Goal: Task Accomplishment & Management: Complete application form

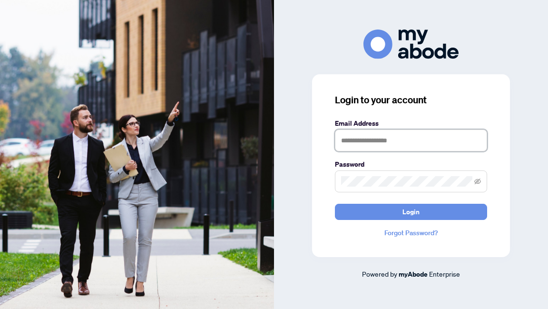
click at [354, 150] on input "text" at bounding box center [411, 140] width 152 height 22
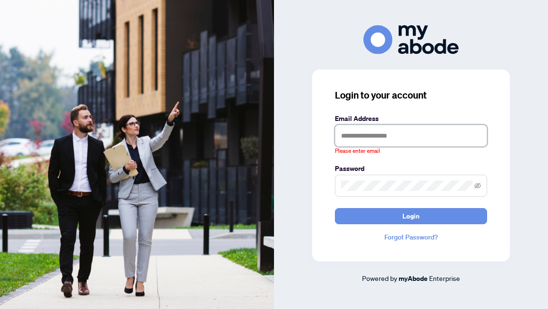
type input "**********"
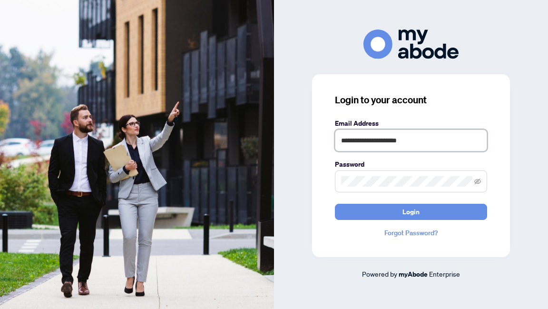
click at [335, 204] on button "Login" at bounding box center [411, 212] width 152 height 16
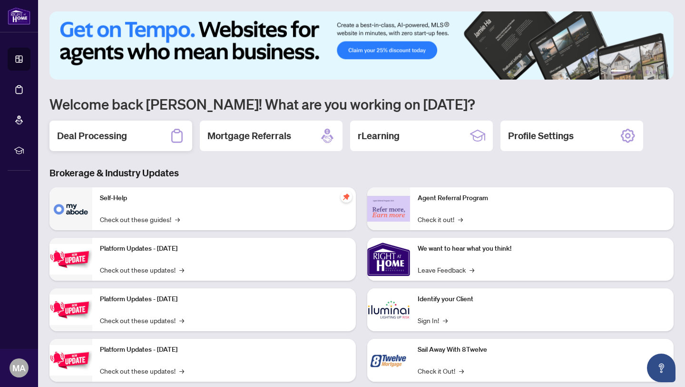
click at [113, 132] on h2 "Deal Processing" at bounding box center [92, 135] width 70 height 13
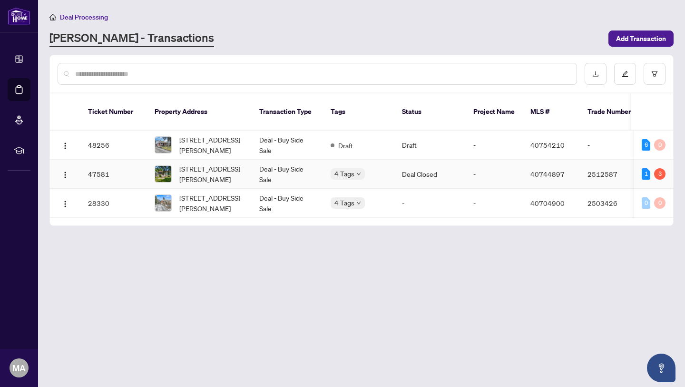
click at [290, 165] on td "Deal - Buy Side Sale" at bounding box center [287, 173] width 71 height 29
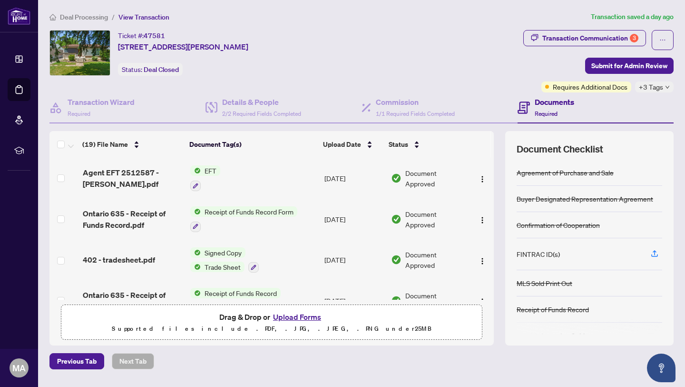
scroll to position [0, 0]
click at [245, 179] on td "EFT" at bounding box center [254, 177] width 135 height 41
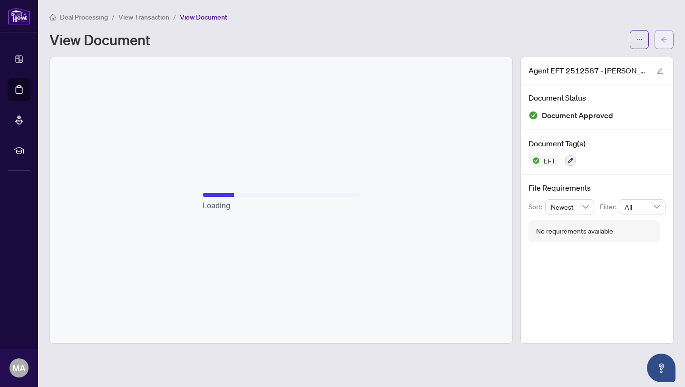
click at [669, 33] on button "button" at bounding box center [664, 39] width 19 height 19
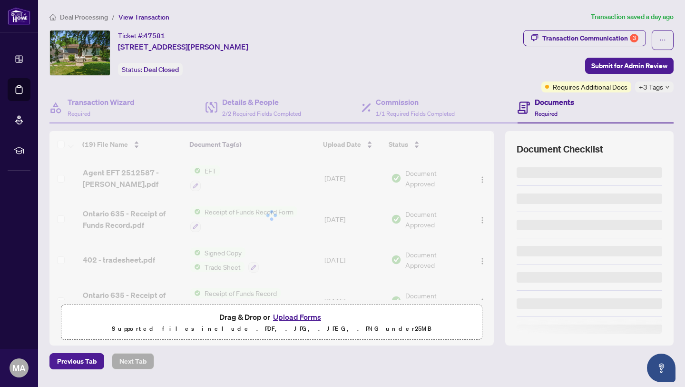
click at [599, 53] on div "Transaction Communication 3 Submit for Admin Review Requires Additional Docs +3…" at bounding box center [599, 61] width 150 height 62
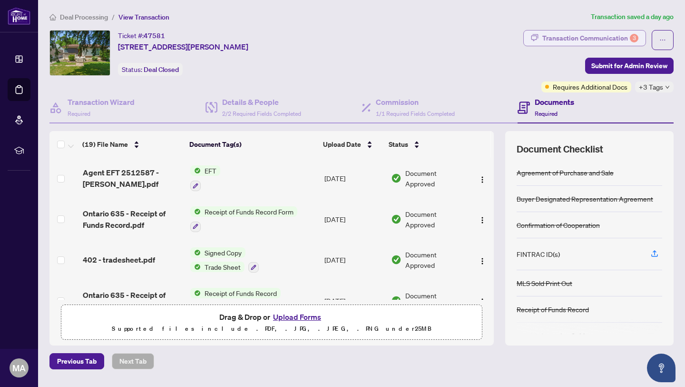
click at [599, 40] on div "Transaction Communication 3" at bounding box center [591, 37] width 96 height 15
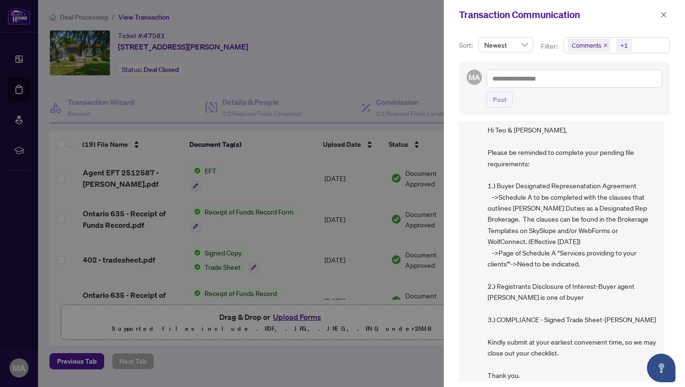
scroll to position [30, 0]
click at [667, 12] on icon "close" at bounding box center [664, 14] width 7 height 7
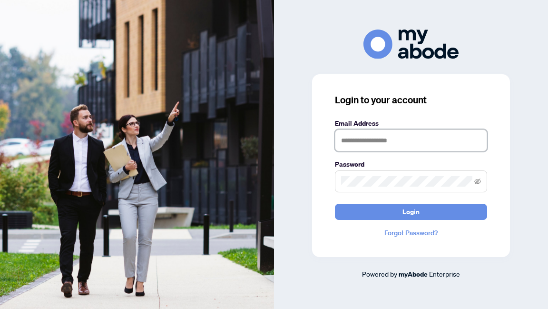
click at [358, 138] on input "text" at bounding box center [411, 140] width 152 height 22
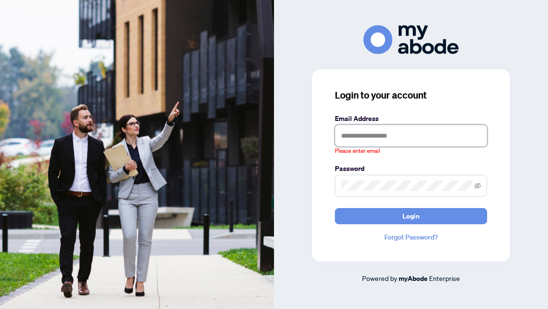
type input "**********"
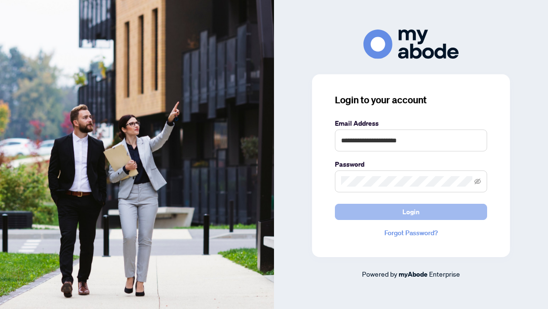
click at [391, 206] on button "Login" at bounding box center [411, 212] width 152 height 16
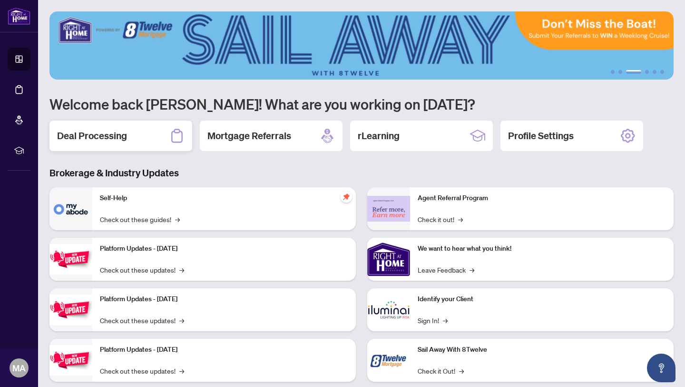
click at [132, 135] on div "Deal Processing" at bounding box center [121, 135] width 143 height 30
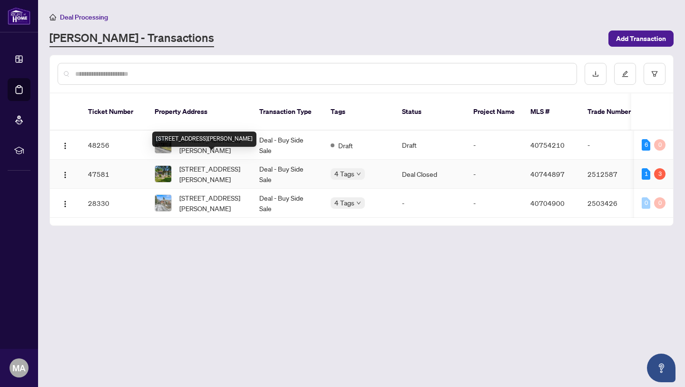
click at [190, 163] on span "[STREET_ADDRESS][PERSON_NAME]" at bounding box center [211, 173] width 65 height 21
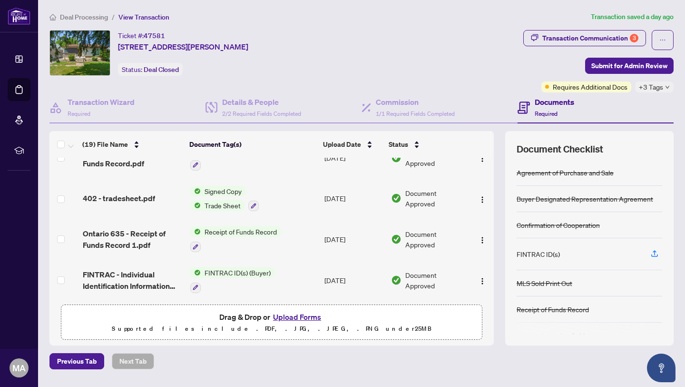
scroll to position [65, 0]
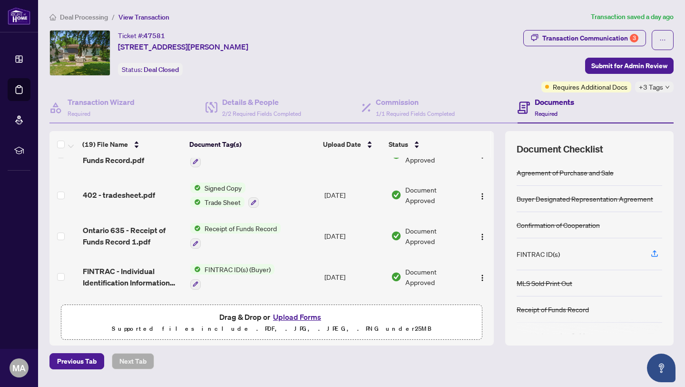
click at [291, 308] on button "Upload Forms" at bounding box center [297, 316] width 54 height 12
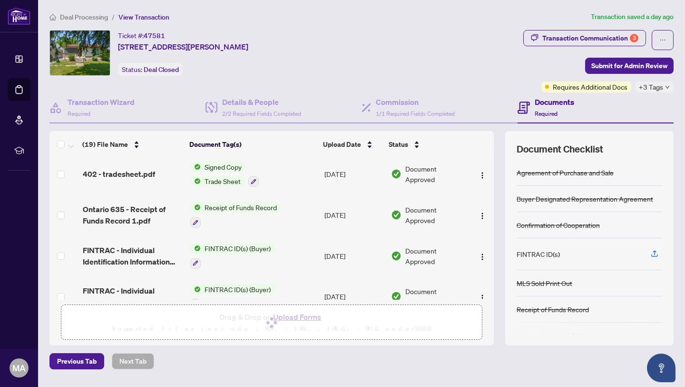
scroll to position [0, 0]
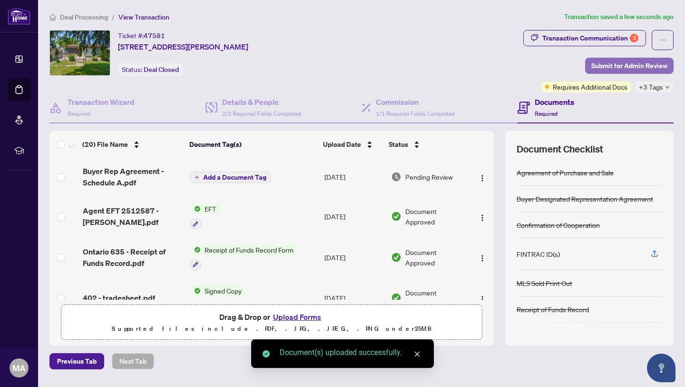
click at [548, 66] on span "Submit for Admin Review" at bounding box center [630, 65] width 76 height 15
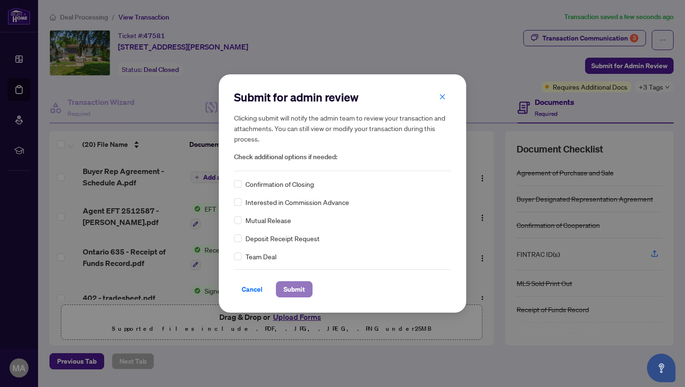
click at [288, 284] on span "Submit" at bounding box center [294, 288] width 21 height 15
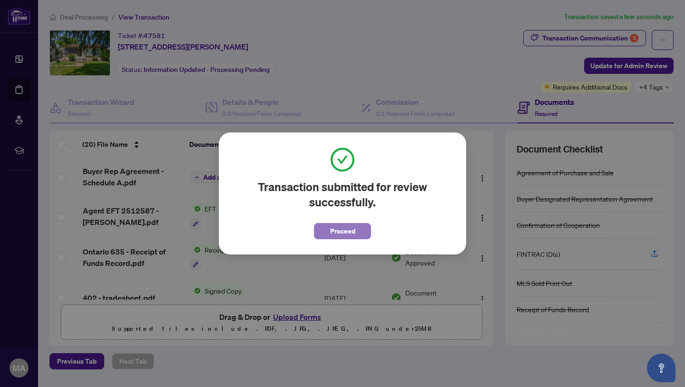
click at [338, 229] on span "Proceed" at bounding box center [342, 230] width 25 height 15
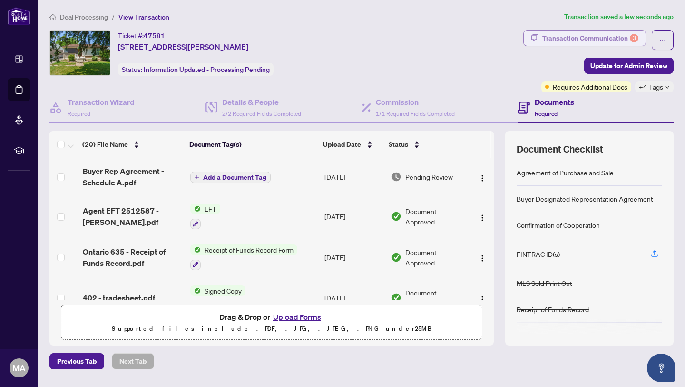
click at [548, 40] on div "Transaction Communication 3" at bounding box center [591, 37] width 96 height 15
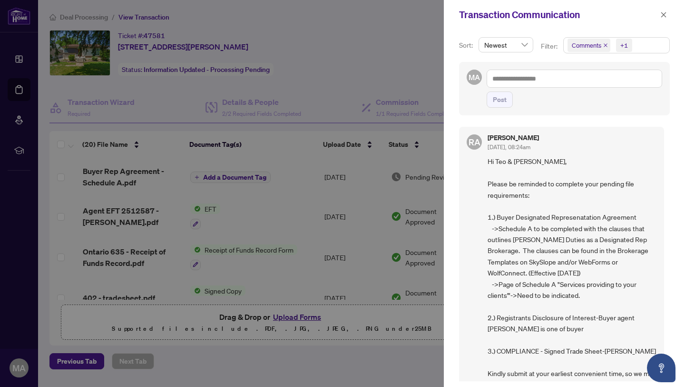
click at [548, 46] on icon "close" at bounding box center [606, 45] width 5 height 5
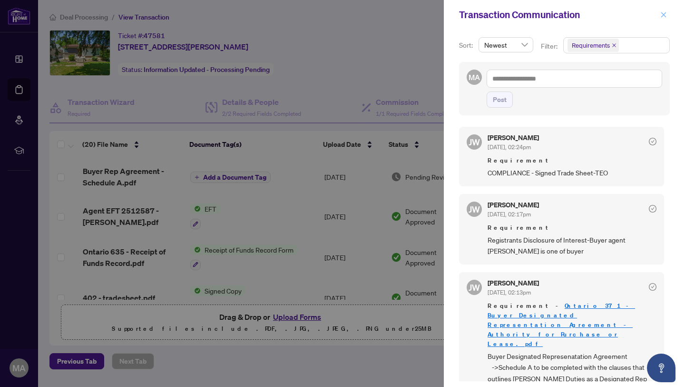
click at [548, 12] on icon "close" at bounding box center [664, 14] width 7 height 7
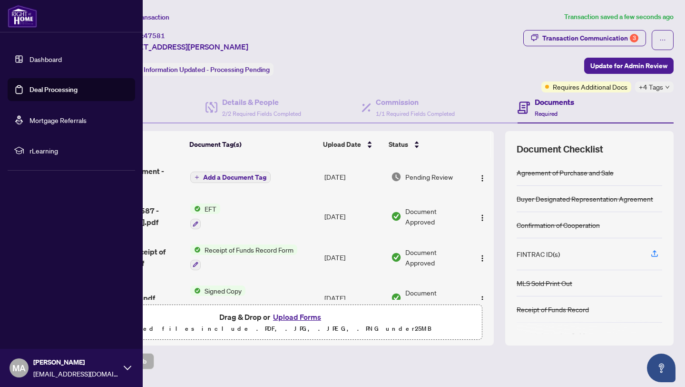
click at [119, 308] on div "MA [PERSON_NAME] [EMAIL_ADDRESS][DOMAIN_NAME]" at bounding box center [71, 367] width 143 height 38
click at [92, 308] on button "Logout" at bounding box center [72, 311] width 128 height 16
click at [40, 308] on span "Logout" at bounding box center [38, 310] width 21 height 15
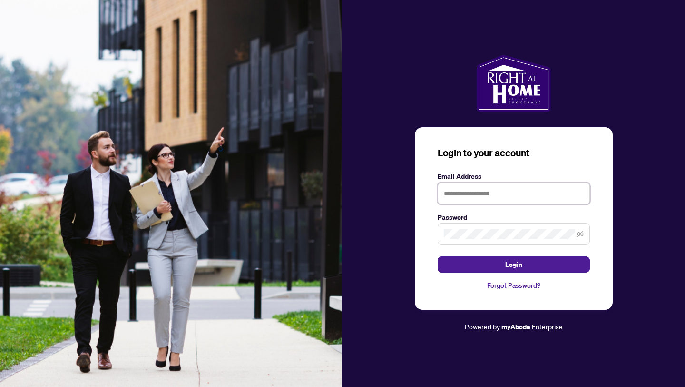
click at [469, 195] on input "text" at bounding box center [514, 193] width 152 height 22
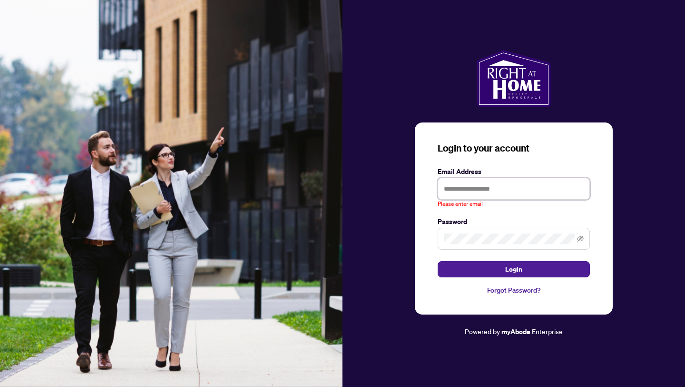
type input "**********"
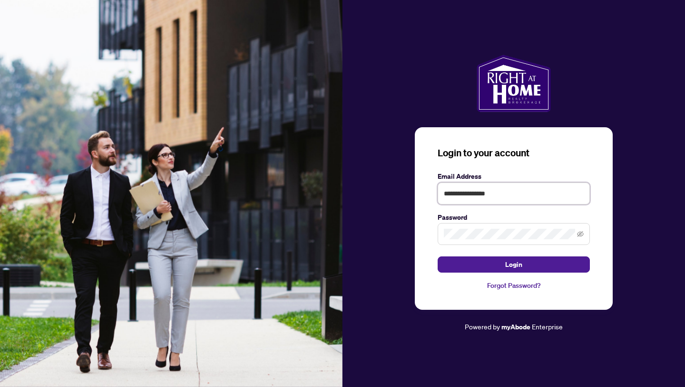
click at [438, 256] on button "Login" at bounding box center [514, 264] width 152 height 16
